Goal: Task Accomplishment & Management: Manage account settings

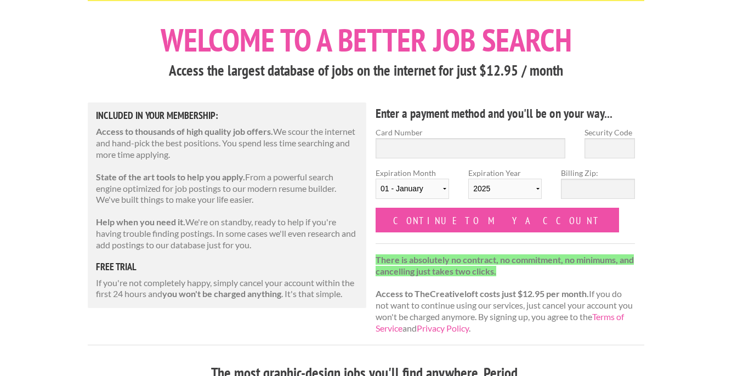
scroll to position [31, 0]
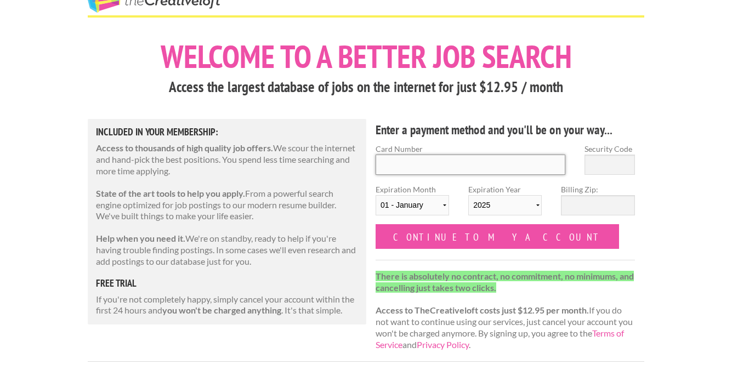
click at [451, 166] on input "Card Number" at bounding box center [470, 165] width 190 height 20
type input "5218531118404756"
type input "308"
select select "05"
select select "2028"
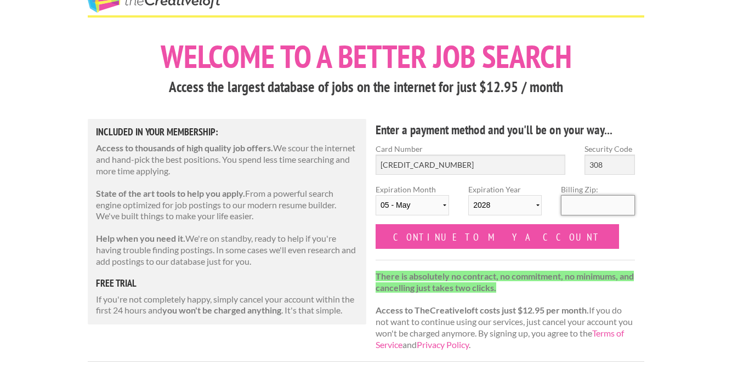
click at [575, 209] on input "Billing Zip:" at bounding box center [597, 205] width 73 height 20
type input "43560"
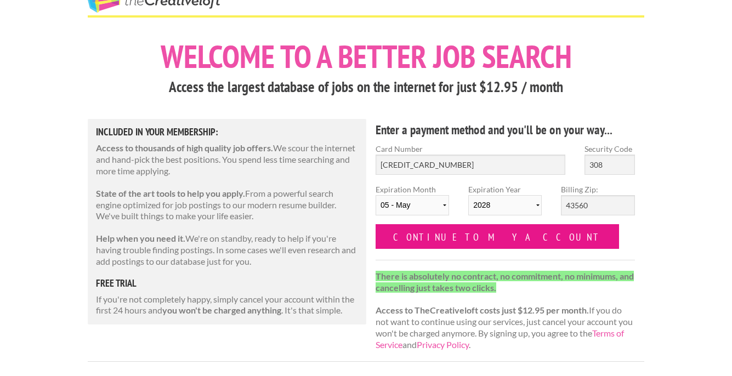
click at [445, 237] on input "Continue to my account" at bounding box center [496, 236] width 243 height 25
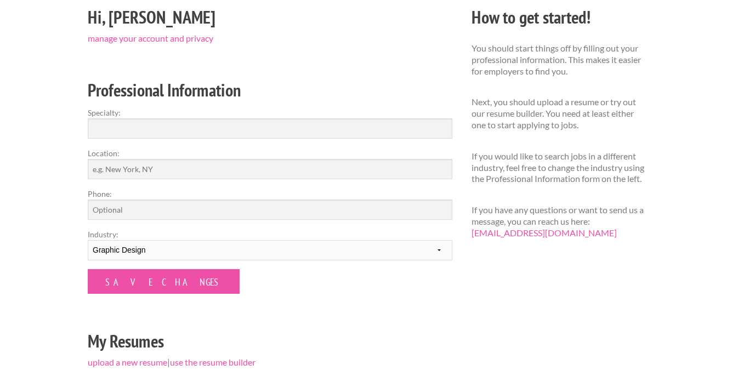
scroll to position [116, 0]
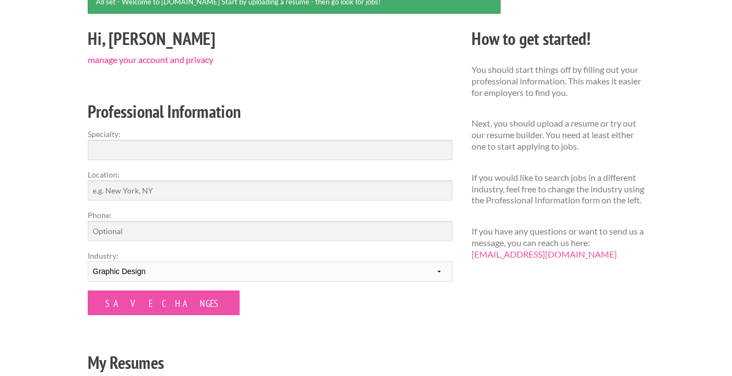
click at [128, 62] on link "manage your account and privacy" at bounding box center [151, 59] width 126 height 10
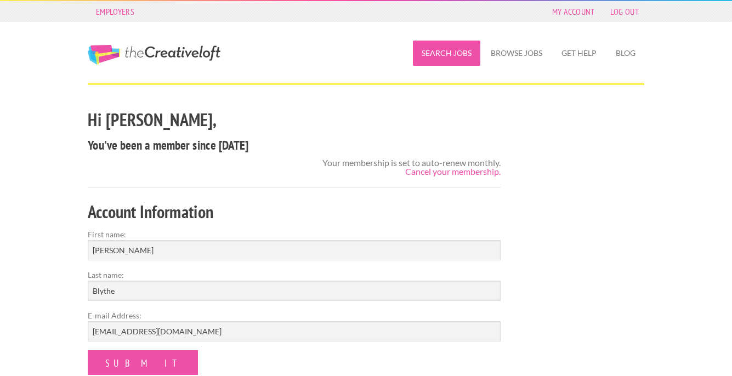
click at [448, 55] on link "Search Jobs" at bounding box center [446, 53] width 67 height 25
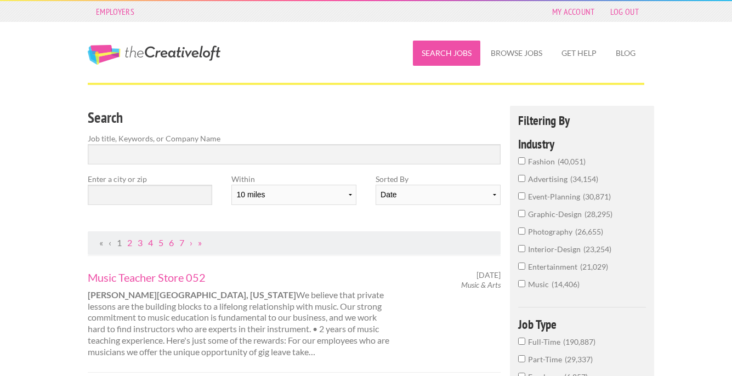
click at [451, 61] on link "Search Jobs" at bounding box center [446, 53] width 67 height 25
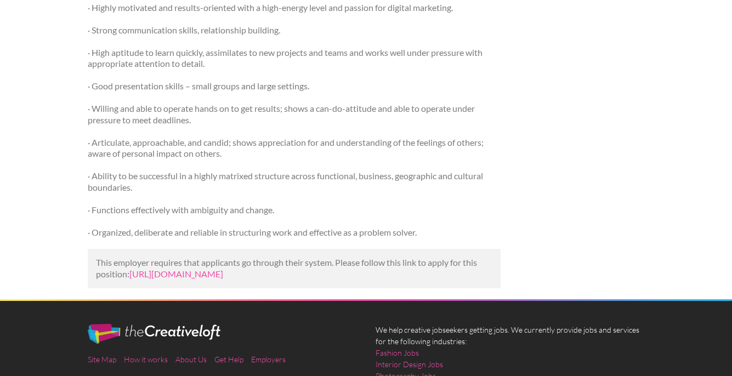
scroll to position [759, 0]
click at [223, 275] on link "https://smartstart-fc.org/wp-job/job/graphic-designer-at-lancesoft-inc-toledo-o…" at bounding box center [176, 274] width 94 height 10
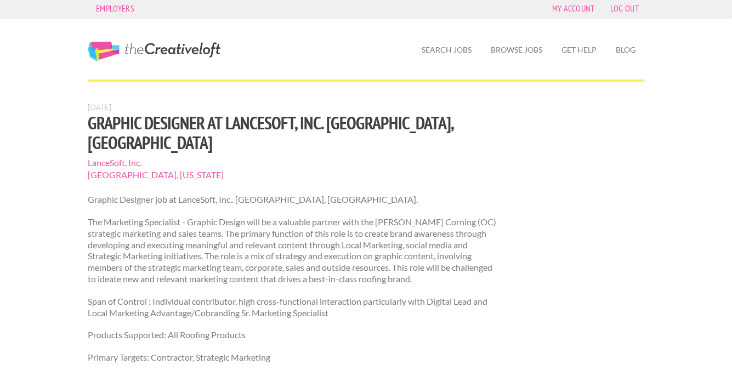
scroll to position [0, 0]
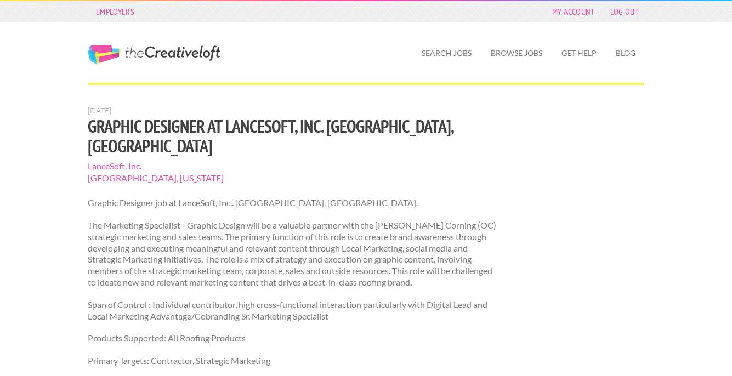
click at [111, 160] on span "LanceSoft, Inc." at bounding box center [294, 166] width 413 height 12
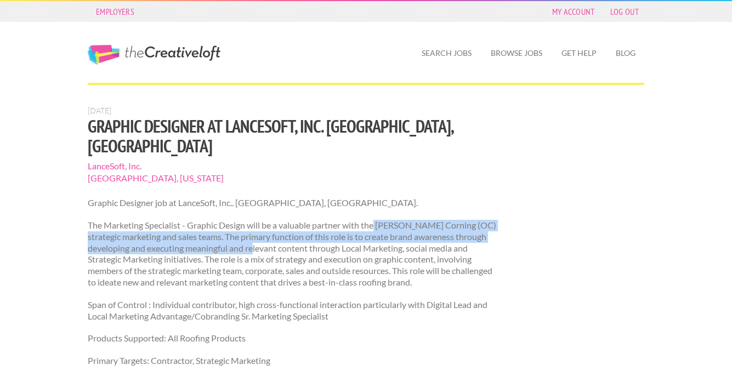
drag, startPoint x: 378, startPoint y: 206, endPoint x: 284, endPoint y: 223, distance: 95.4
click at [284, 223] on p "The Marketing Specialist - Graphic Design will be a valuable partner with the O…" at bounding box center [294, 254] width 413 height 69
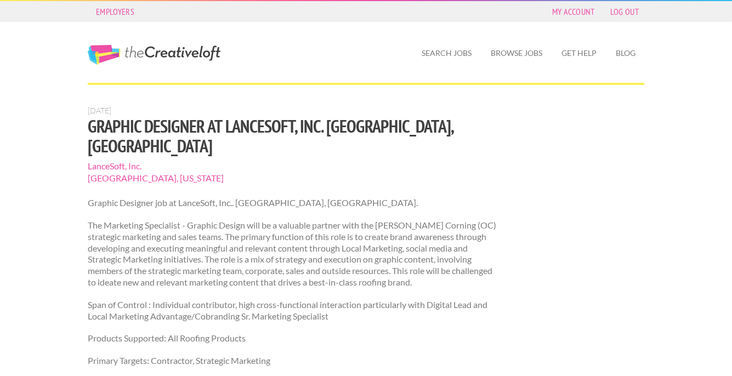
click at [327, 234] on p "The Marketing Specialist - Graphic Design will be a valuable partner with the O…" at bounding box center [294, 254] width 413 height 69
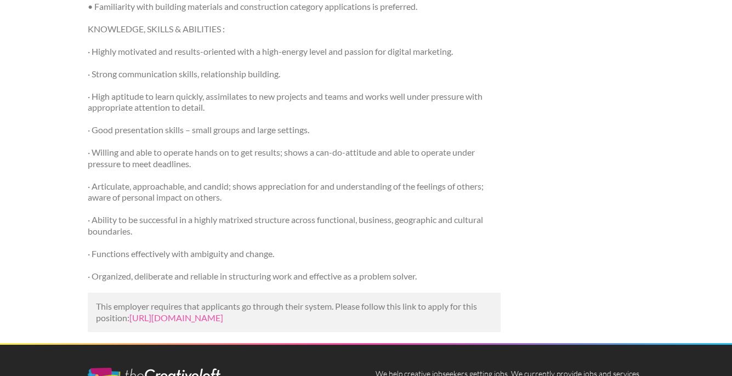
scroll to position [748, 0]
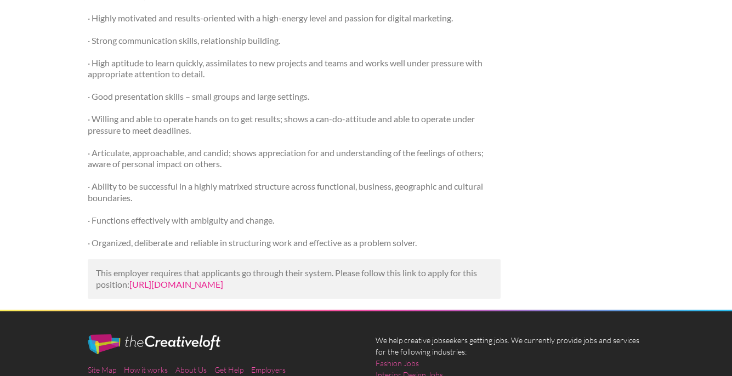
click at [223, 279] on link "https://smartstart-fc.org/wp-job/job/graphic-designer-at-lancesoft-inc-toledo-o…" at bounding box center [176, 284] width 94 height 10
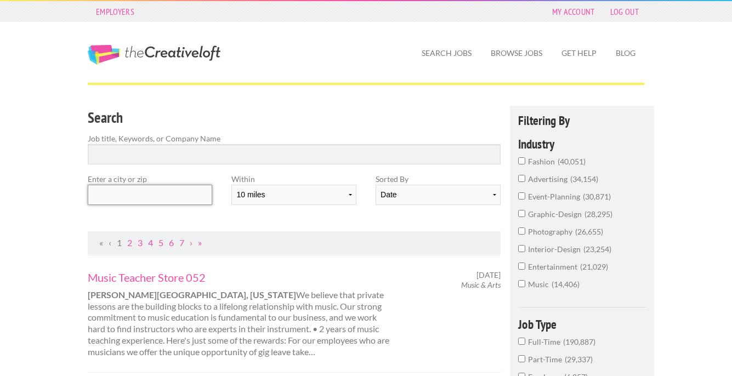
click at [184, 199] on input "text" at bounding box center [150, 195] width 124 height 20
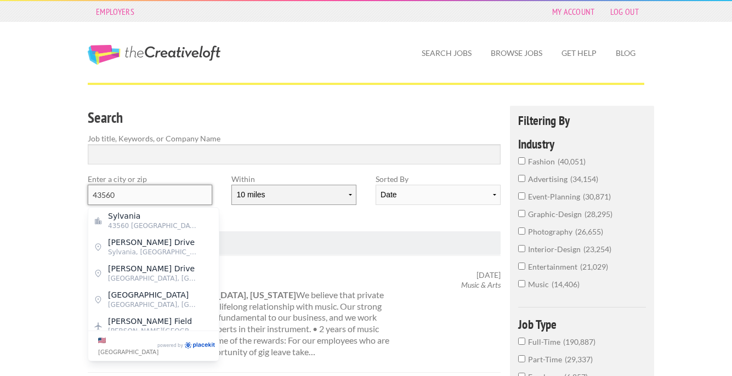
type input "43560"
click at [351, 196] on select "10 miles 20 miles 50 miles 100 miles 200 miles 300 miles 400 miles 500 miles" at bounding box center [293, 195] width 124 height 20
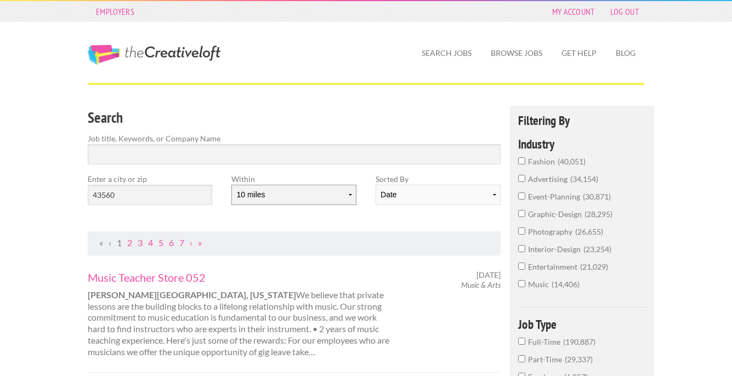
select select "50"
click at [231, 185] on select "10 miles 20 miles 50 miles 100 miles 200 miles 300 miles 400 miles 500 miles" at bounding box center [293, 195] width 124 height 20
click at [397, 198] on select "Date Relevance" at bounding box center [437, 195] width 124 height 20
click at [375, 185] on select "Date Relevance" at bounding box center [437, 195] width 124 height 20
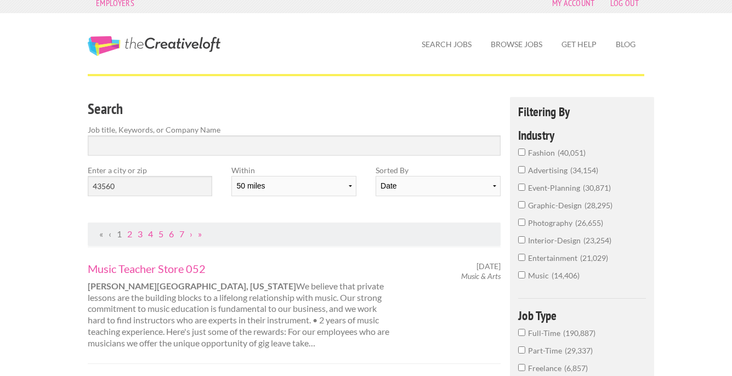
scroll to position [21, 0]
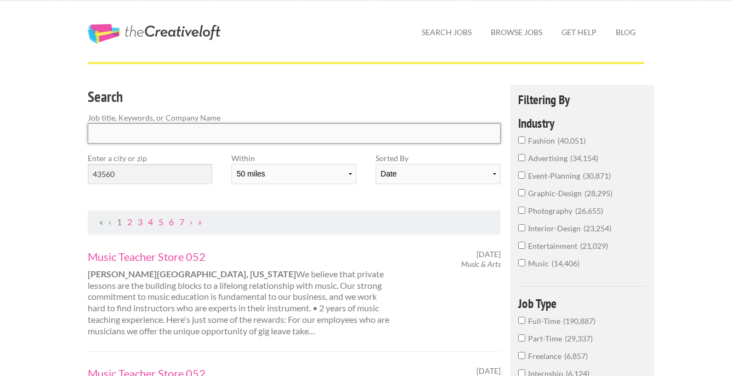
click at [202, 126] on input "Search" at bounding box center [294, 133] width 413 height 20
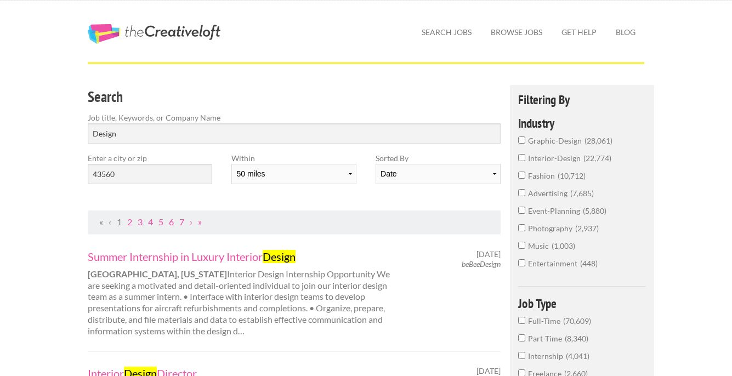
click at [254, 310] on div "Summer Internship in Luxury Interior Design Savannah, Georgia Interior Design I…" at bounding box center [240, 293] width 324 height 88
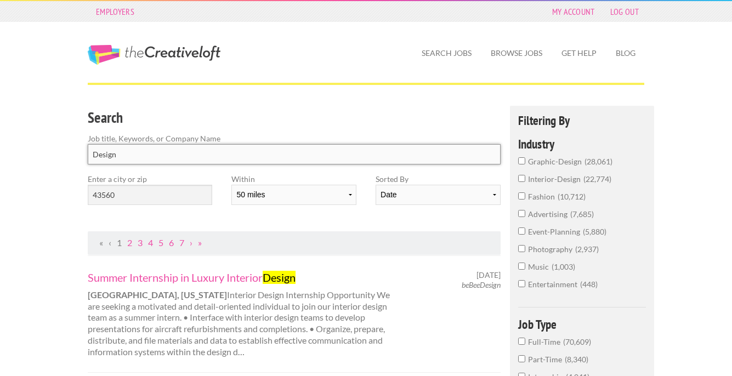
click at [123, 157] on input "Design" at bounding box center [294, 154] width 413 height 20
drag, startPoint x: 133, startPoint y: 158, endPoint x: 87, endPoint y: 155, distance: 46.7
click at [87, 155] on div "Search Job title, Keywords, or Company Name Design" at bounding box center [294, 139] width 432 height 67
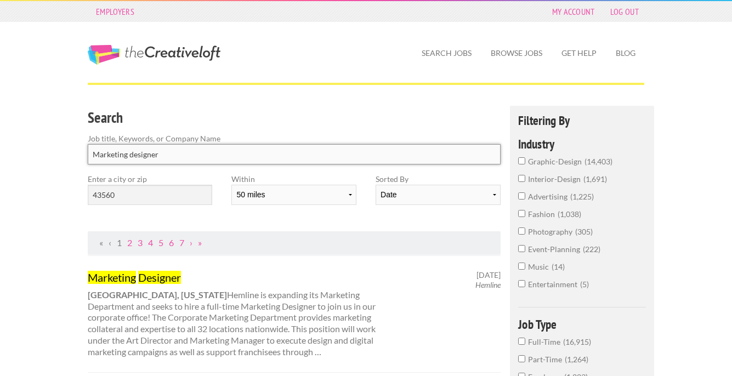
type input "Marketing designer"
click button "submit" at bounding box center [0, 0] width 0 height 0
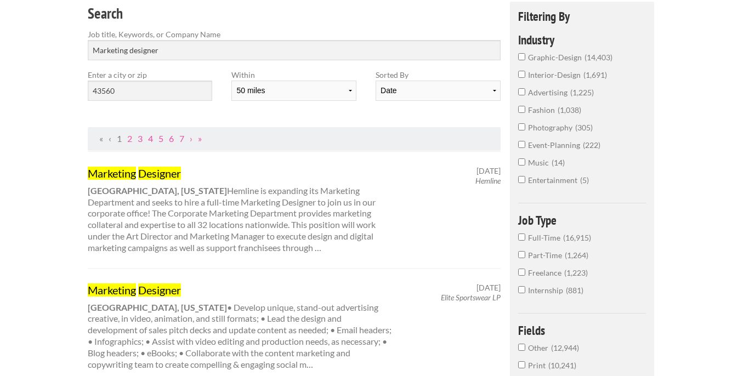
scroll to position [51, 0]
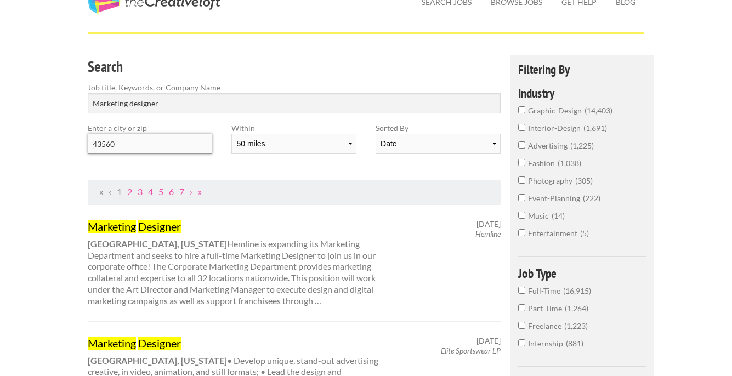
click at [163, 145] on input "43560" at bounding box center [150, 144] width 124 height 20
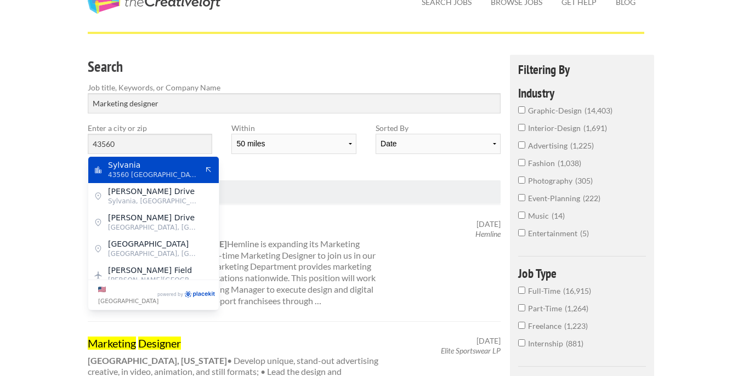
click at [153, 170] on span "43560 United States of America" at bounding box center [153, 175] width 90 height 10
type input "Sylvania"
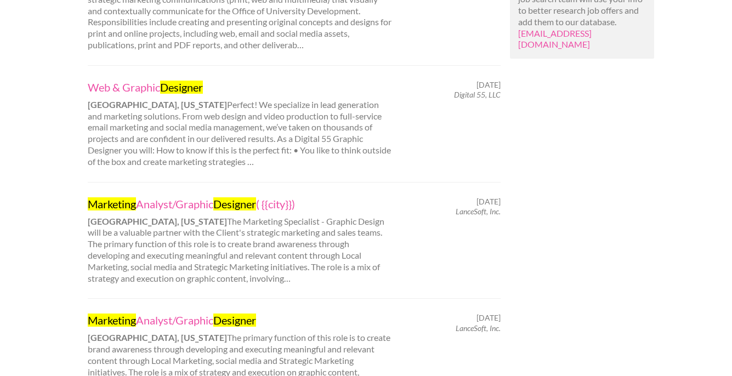
scroll to position [919, 0]
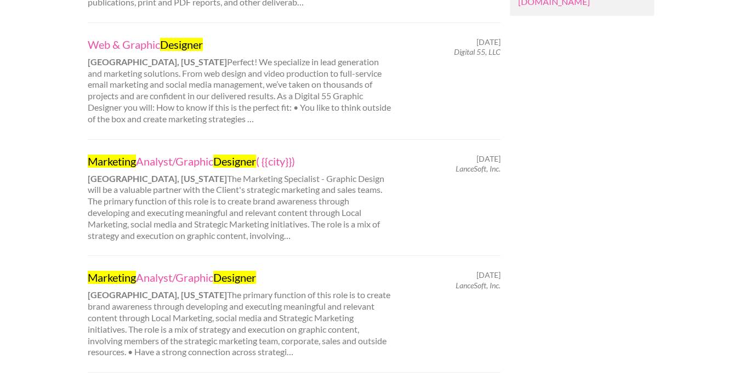
click at [183, 154] on div "Marketing Analyst/Graphic Designer ( {{city}}) Toledo, Ohio The Marketing Speci…" at bounding box center [240, 198] width 324 height 88
click at [181, 154] on link "Marketing Analyst/Graphic Designer ( {{city}})" at bounding box center [240, 161] width 305 height 14
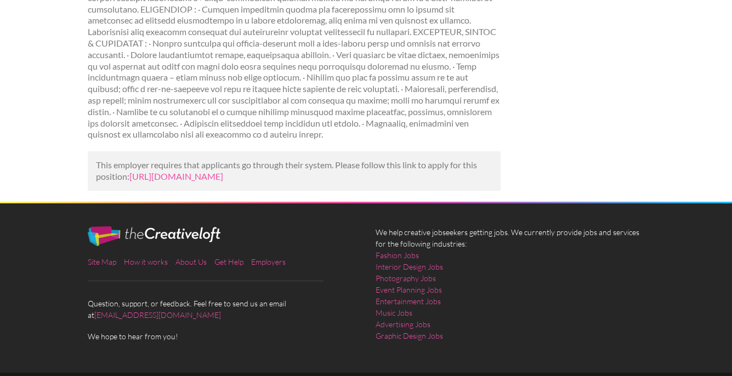
scroll to position [414, 0]
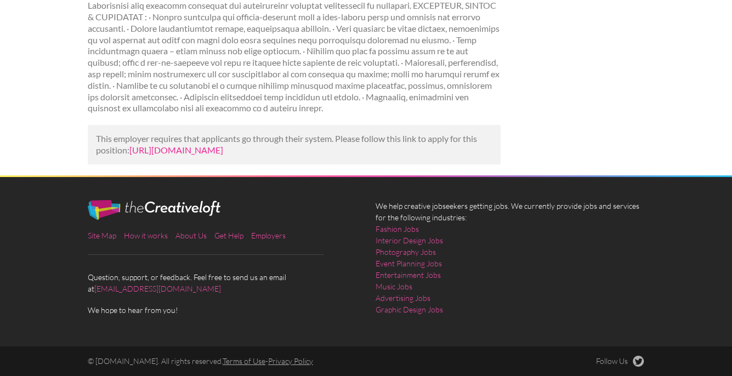
click at [223, 145] on link "[URL][DOMAIN_NAME]" at bounding box center [176, 150] width 94 height 10
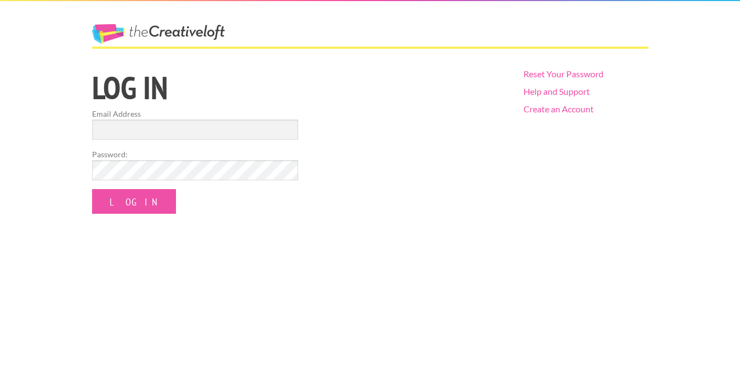
click at [193, 142] on form "Email Address Password: Log In" at bounding box center [195, 161] width 206 height 106
click at [202, 129] on input "Email Address" at bounding box center [195, 129] width 206 height 20
type input "amb8419@gmail.com"
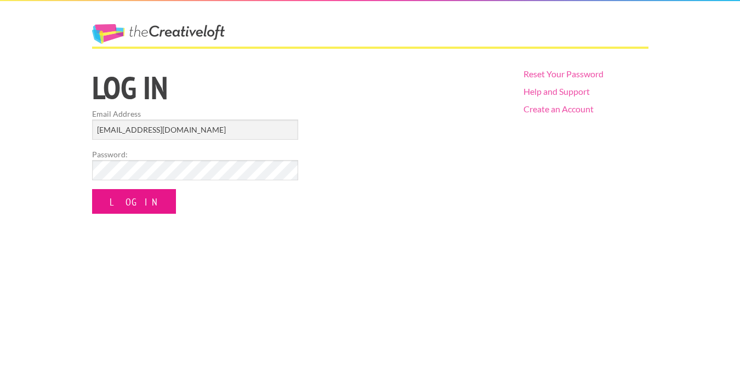
click at [118, 203] on input "Log In" at bounding box center [134, 201] width 84 height 25
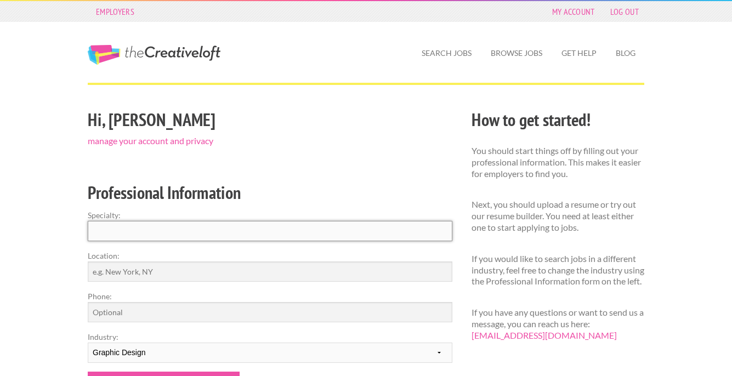
click at [340, 229] on input "Specialty:" at bounding box center [270, 231] width 365 height 20
type input "Graphic Design"
click at [271, 270] on input "Location:" at bounding box center [270, 271] width 365 height 20
type input "Toledo OH"
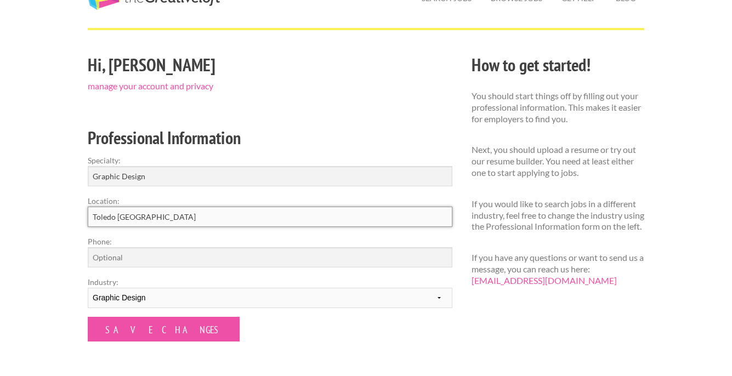
scroll to position [64, 0]
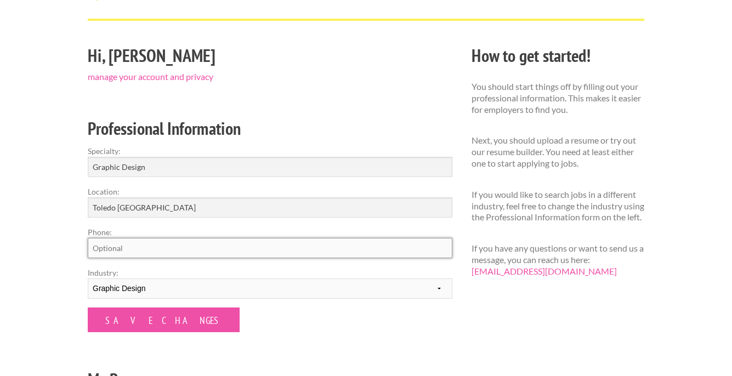
click at [187, 249] on input "Phone:" at bounding box center [270, 248] width 365 height 20
type input "5109214280"
click at [285, 325] on form "Specialty: Graphic Design Location: Toledo OH Phone: 5109214280 Industry: -----…" at bounding box center [270, 238] width 365 height 187
click at [284, 291] on select "--------- Fashion Interior Design Photography Event Planning Entertainment Musi…" at bounding box center [270, 288] width 365 height 20
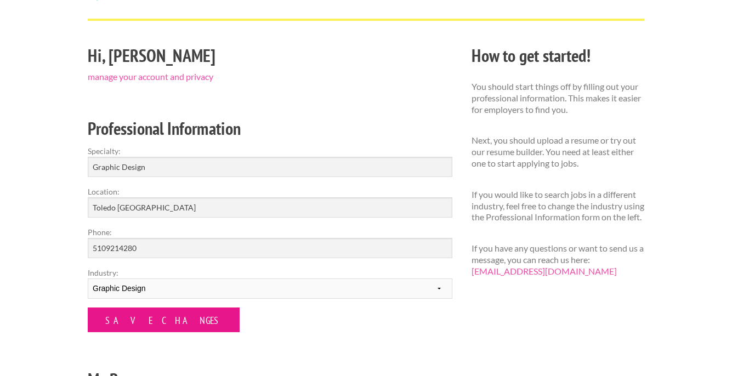
click at [150, 326] on input "Save Changes" at bounding box center [164, 320] width 152 height 25
